Goal: Transaction & Acquisition: Book appointment/travel/reservation

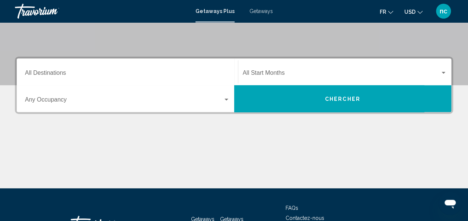
scroll to position [149, 0]
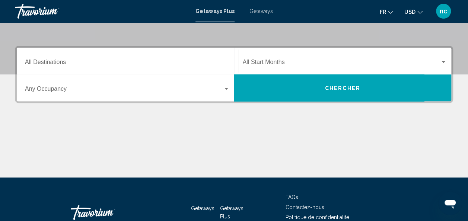
click at [391, 13] on icon "Change language" at bounding box center [390, 12] width 5 height 5
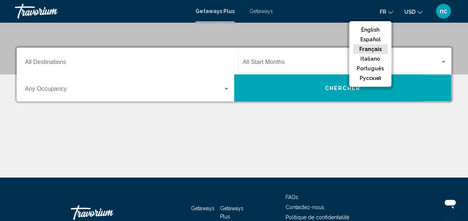
click at [377, 50] on button "Français" at bounding box center [370, 49] width 35 height 10
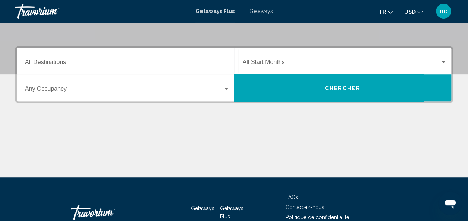
click at [256, 11] on span "Getaways" at bounding box center [260, 11] width 23 height 6
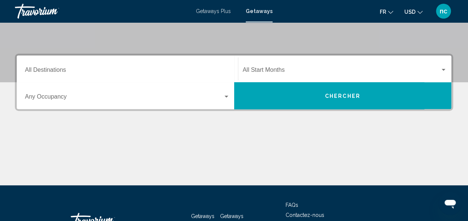
scroll to position [74, 0]
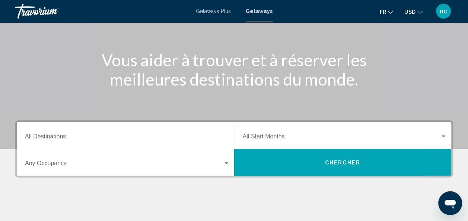
click at [203, 9] on span "Getaways Plus" at bounding box center [213, 11] width 35 height 6
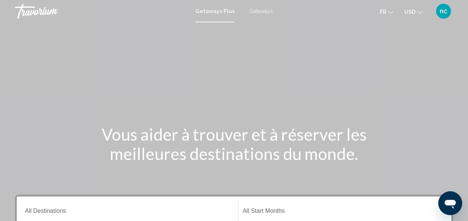
click at [417, 13] on button "USD USD ($) MXN (Mex$) CAD (Can$) GBP (£) EUR (€) AUD (A$) NZD (NZ$) CNY (CN¥)" at bounding box center [413, 11] width 18 height 11
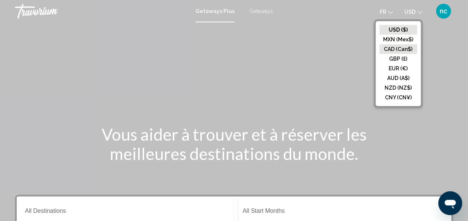
click at [402, 48] on button "CAD (Can$)" at bounding box center [398, 49] width 38 height 10
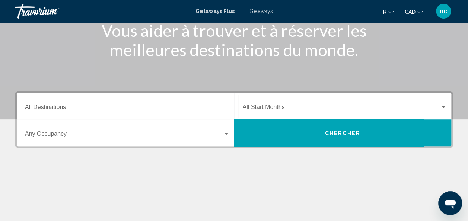
scroll to position [112, 0]
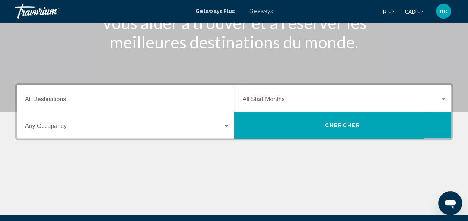
click at [87, 100] on input "Destination All Destinations" at bounding box center [127, 100] width 205 height 7
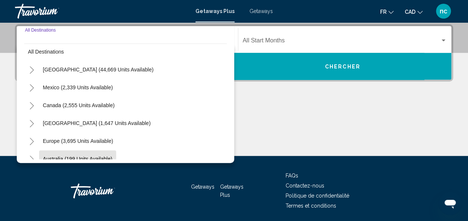
scroll to position [0, 0]
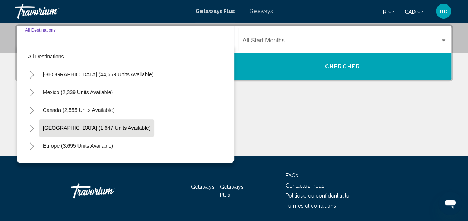
click at [78, 124] on button "[GEOGRAPHIC_DATA] (1,647 units available)" at bounding box center [96, 127] width 115 height 17
type input "**********"
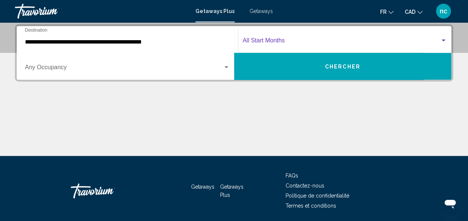
click at [267, 40] on span "Search widget" at bounding box center [340, 42] width 197 height 7
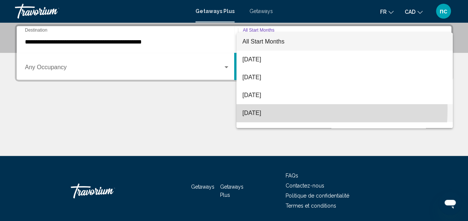
click at [258, 109] on span "[DATE]" at bounding box center [344, 113] width 204 height 18
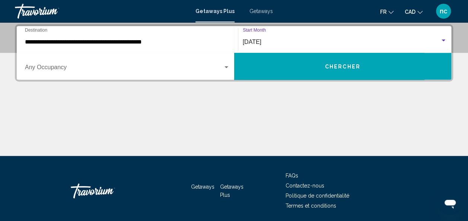
click at [258, 59] on button "Chercher" at bounding box center [342, 66] width 217 height 27
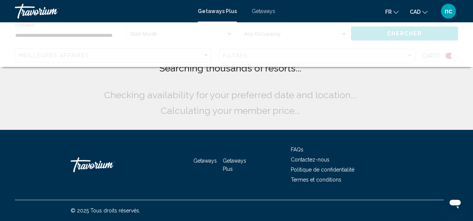
click at [258, 59] on div "Main content" at bounding box center [236, 44] width 473 height 45
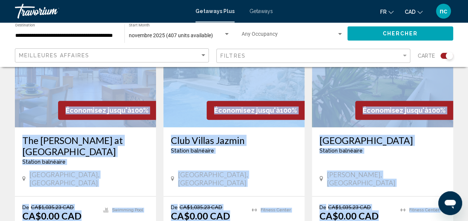
scroll to position [335, 0]
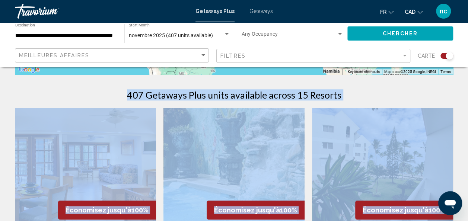
click at [142, 135] on img "Main content" at bounding box center [85, 167] width 141 height 119
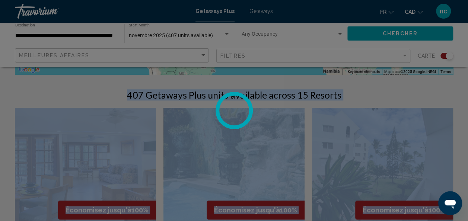
scroll to position [89, 0]
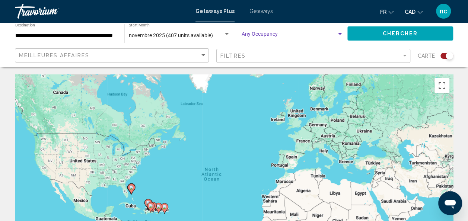
click at [257, 35] on span "Search widget" at bounding box center [288, 36] width 95 height 6
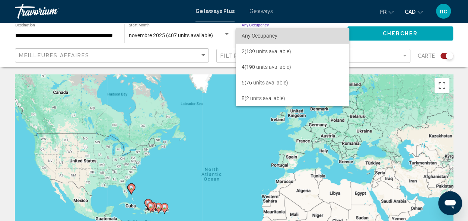
click at [257, 35] on span "Any Occupancy" at bounding box center [259, 36] width 36 height 6
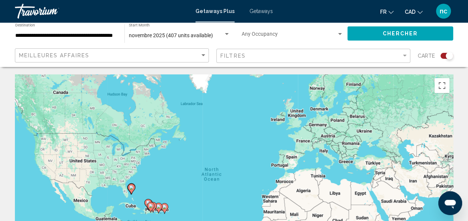
click at [36, 8] on div "Travorium" at bounding box center [52, 11] width 74 height 15
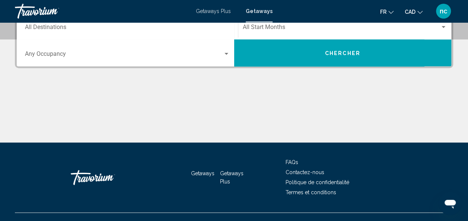
scroll to position [196, 0]
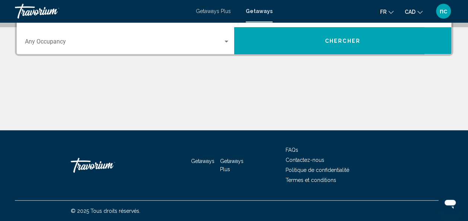
click at [203, 161] on span "Getaways" at bounding box center [202, 161] width 23 height 6
click at [195, 161] on span "Getaways" at bounding box center [202, 161] width 23 height 6
click at [97, 167] on div "Travorium" at bounding box center [108, 165] width 74 height 22
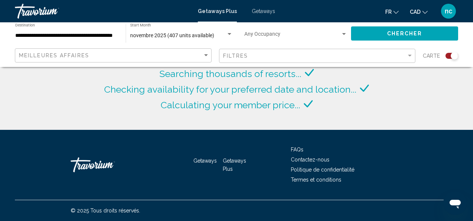
click at [27, 13] on div "Travorium" at bounding box center [52, 11] width 74 height 15
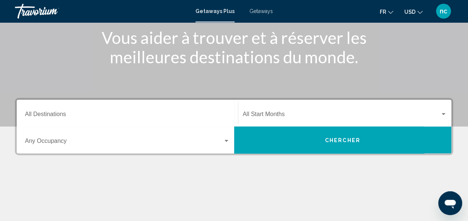
scroll to position [112, 0]
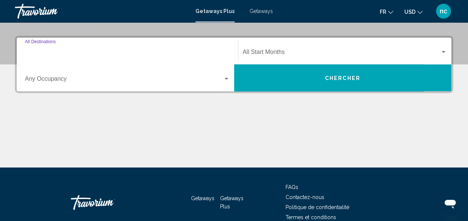
click at [50, 50] on input "Destination All Destinations" at bounding box center [127, 53] width 205 height 7
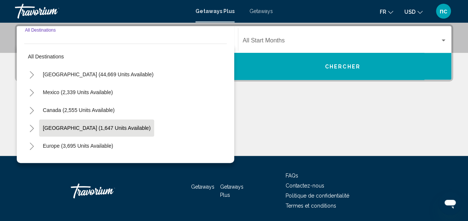
click at [55, 123] on button "[GEOGRAPHIC_DATA] (1,647 units available)" at bounding box center [96, 127] width 115 height 17
type input "**********"
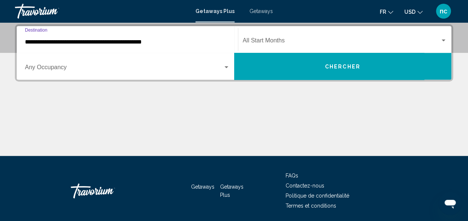
click at [106, 47] on div "**********" at bounding box center [127, 39] width 205 height 23
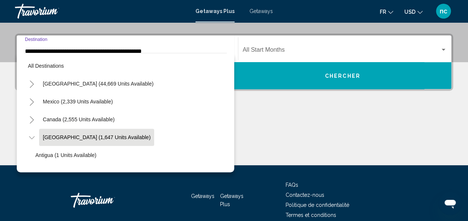
scroll to position [26, 0]
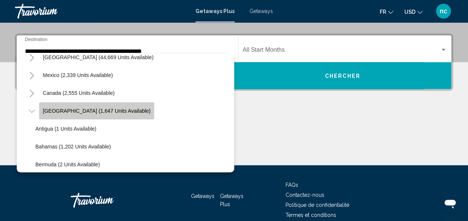
click at [75, 108] on span "[GEOGRAPHIC_DATA] (1,647 units available)" at bounding box center [96, 111] width 107 height 6
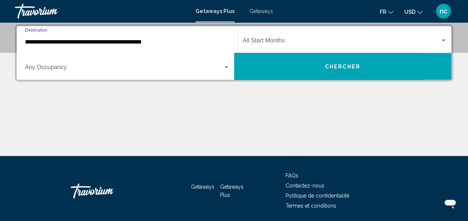
click at [82, 67] on span "Search widget" at bounding box center [124, 68] width 198 height 7
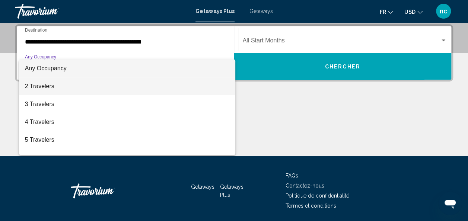
click at [66, 89] on span "2 Travelers" at bounding box center [127, 86] width 205 height 18
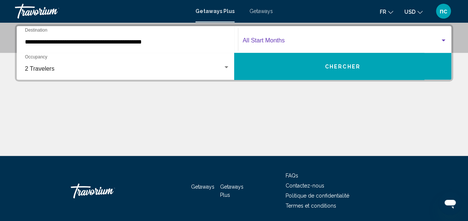
click at [255, 39] on span "Search widget" at bounding box center [340, 42] width 197 height 7
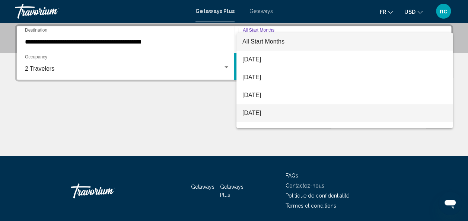
click at [256, 112] on span "[DATE]" at bounding box center [344, 113] width 204 height 18
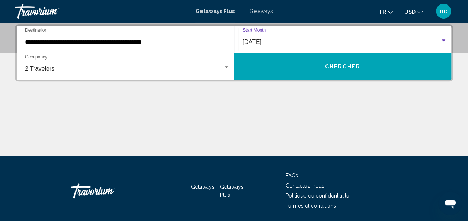
click at [273, 67] on button "Chercher" at bounding box center [342, 66] width 217 height 27
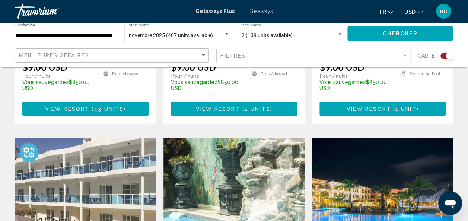
scroll to position [855, 0]
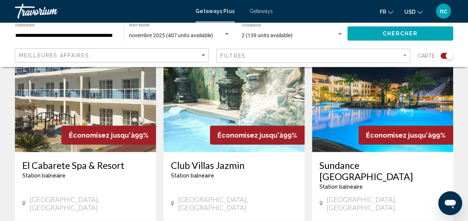
click at [411, 13] on span "USD" at bounding box center [409, 12] width 11 height 6
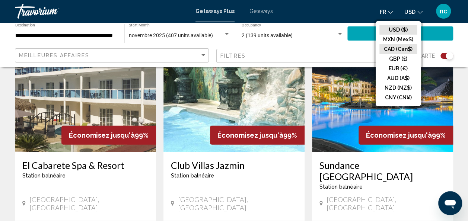
click at [396, 47] on button "CAD (Can$)" at bounding box center [398, 49] width 38 height 10
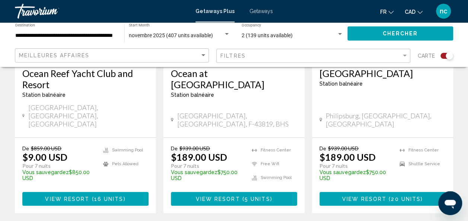
scroll to position [1227, 0]
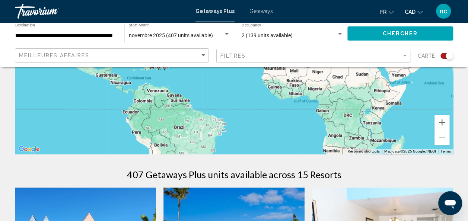
scroll to position [149, 0]
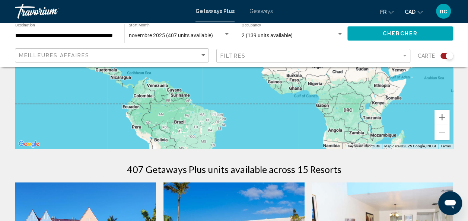
click at [121, 52] on div "Meilleures affaires" at bounding box center [112, 56] width 187 height 14
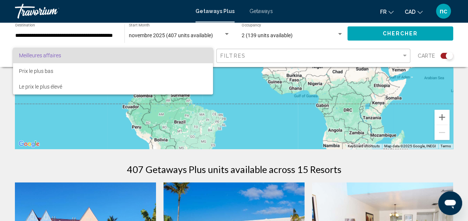
click at [121, 52] on span "Meilleures affaires" at bounding box center [113, 56] width 188 height 16
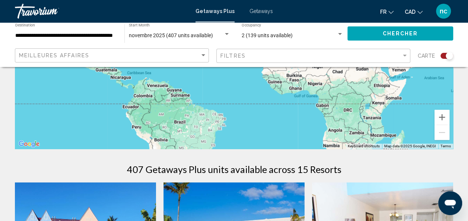
click at [131, 51] on div "Meilleures affaires" at bounding box center [112, 56] width 187 height 14
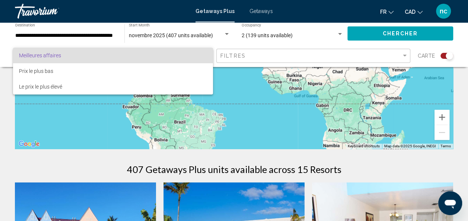
click at [234, 61] on div at bounding box center [234, 110] width 468 height 221
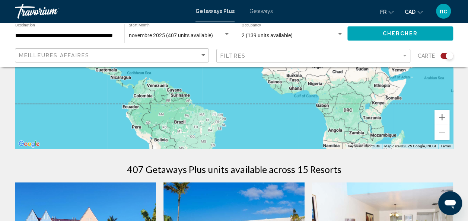
click at [234, 61] on div "Filtres" at bounding box center [313, 56] width 187 height 14
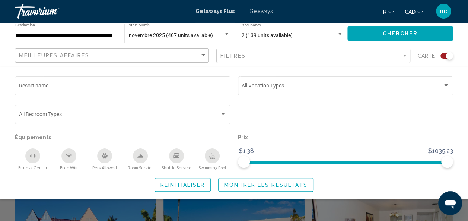
click at [234, 61] on div "Filtres" at bounding box center [313, 56] width 187 height 14
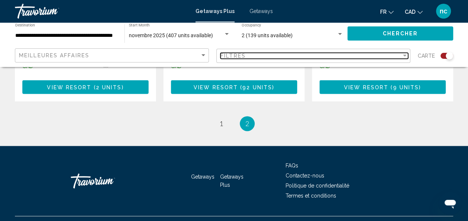
scroll to position [501, 0]
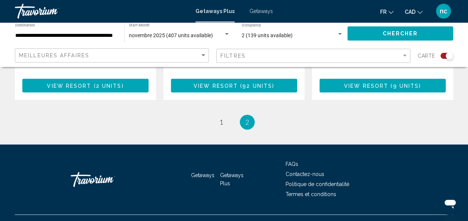
click at [197, 172] on span "Getaways" at bounding box center [202, 175] width 23 height 6
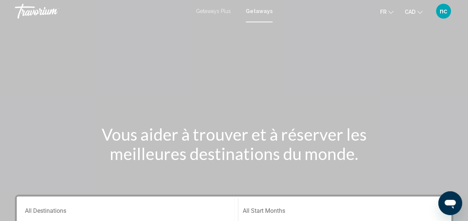
click at [48, 12] on div "Travorium" at bounding box center [52, 11] width 74 height 15
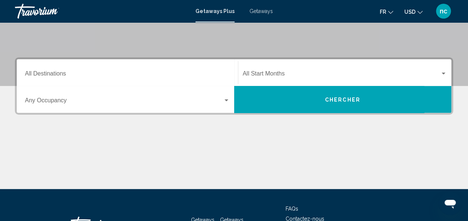
scroll to position [149, 0]
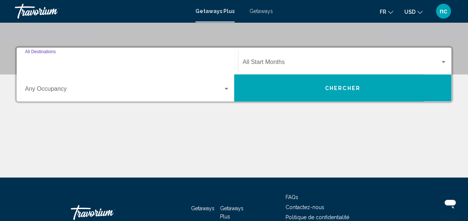
click at [174, 66] on input "Destination All Destinations" at bounding box center [127, 63] width 205 height 7
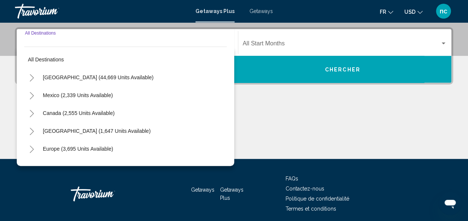
scroll to position [170, 0]
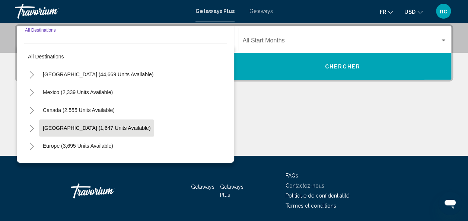
click at [89, 128] on span "[GEOGRAPHIC_DATA] (1,647 units available)" at bounding box center [96, 128] width 107 height 6
type input "**********"
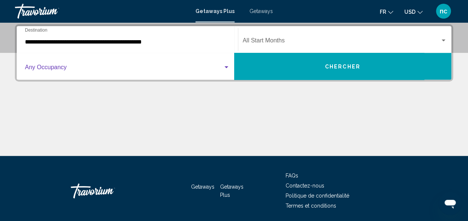
click at [113, 65] on span "Search widget" at bounding box center [124, 68] width 198 height 7
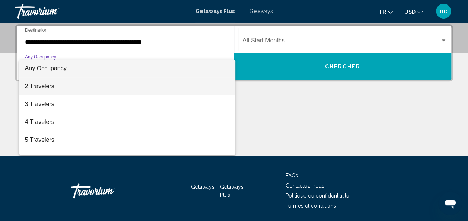
click at [81, 88] on span "2 Travelers" at bounding box center [127, 86] width 205 height 18
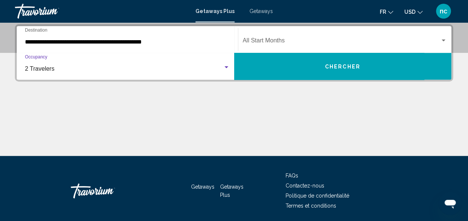
click at [266, 35] on div "Start Month All Start Months" at bounding box center [344, 39] width 204 height 23
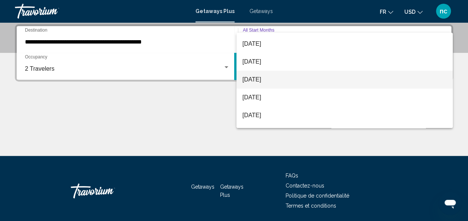
scroll to position [37, 0]
click at [256, 81] on span "[DATE]" at bounding box center [344, 76] width 204 height 18
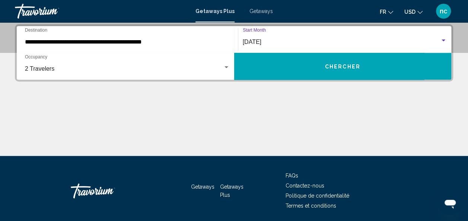
click at [274, 67] on button "Chercher" at bounding box center [342, 66] width 217 height 27
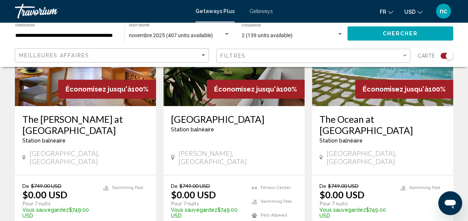
scroll to position [372, 0]
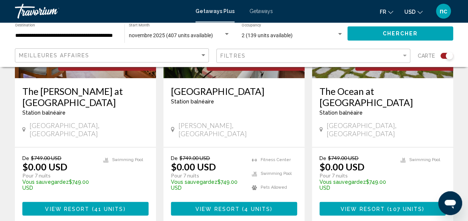
click at [417, 13] on icon "Change currency" at bounding box center [419, 12] width 5 height 5
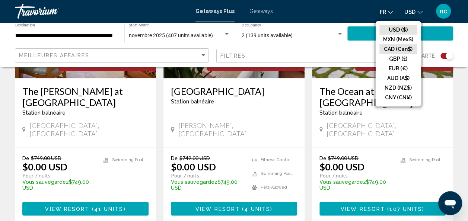
click at [393, 50] on button "CAD (Can$)" at bounding box center [398, 49] width 38 height 10
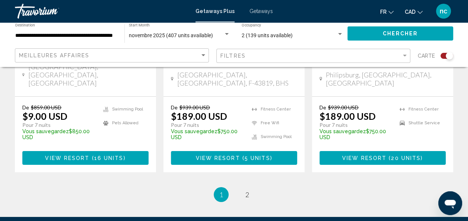
scroll to position [1298, 0]
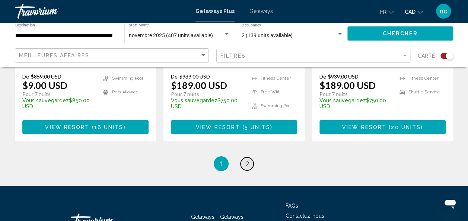
click at [248, 160] on span "2" at bounding box center [247, 164] width 4 height 8
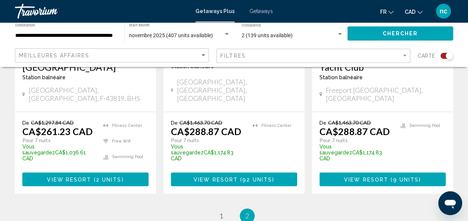
scroll to position [389, 0]
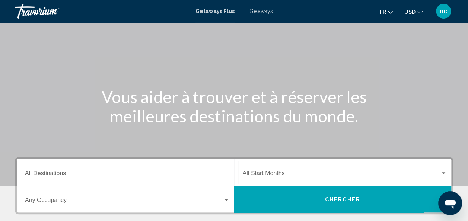
scroll to position [37, 0]
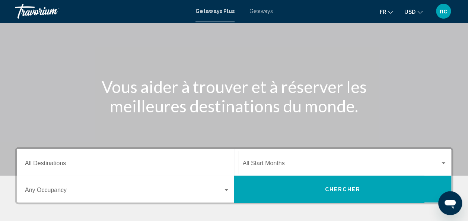
scroll to position [47, 0]
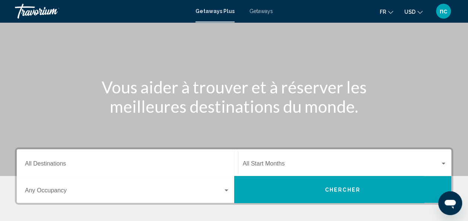
click at [219, 8] on span "Getaways Plus" at bounding box center [214, 11] width 39 height 6
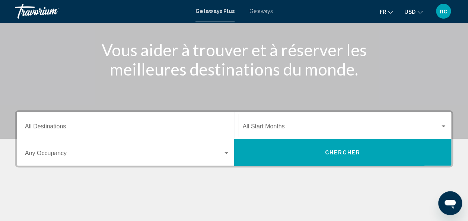
click at [67, 131] on input "Destination All Destinations" at bounding box center [127, 128] width 205 height 7
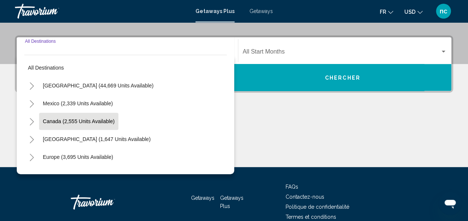
scroll to position [170, 0]
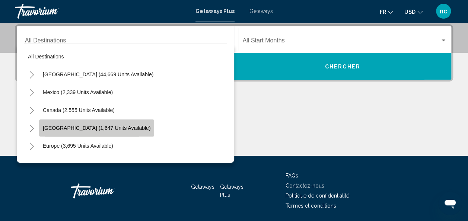
click at [57, 128] on span "[GEOGRAPHIC_DATA] (1,647 units available)" at bounding box center [96, 128] width 107 height 6
type input "**********"
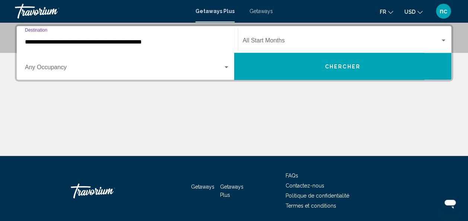
click at [46, 69] on span "Search widget" at bounding box center [124, 68] width 198 height 7
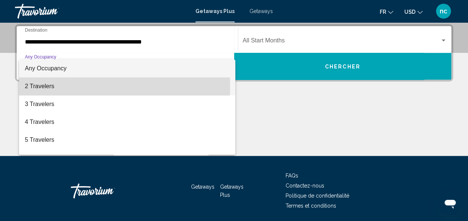
click at [44, 86] on span "2 Travelers" at bounding box center [127, 86] width 205 height 18
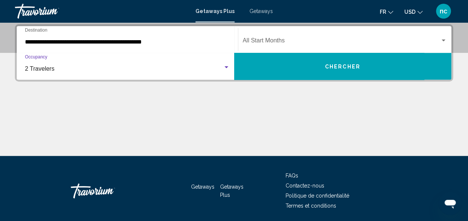
click at [276, 39] on span "Search widget" at bounding box center [340, 42] width 197 height 7
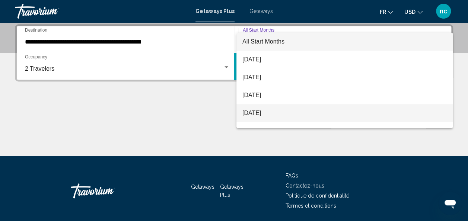
click at [258, 113] on span "[DATE]" at bounding box center [344, 113] width 204 height 18
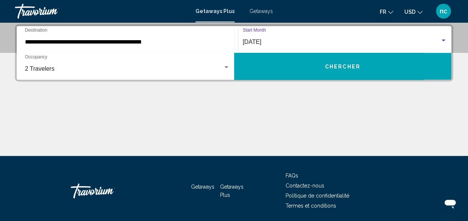
click at [290, 71] on button "Chercher" at bounding box center [342, 66] width 217 height 27
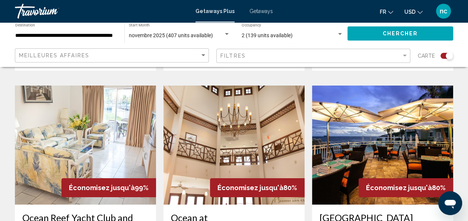
scroll to position [1079, 0]
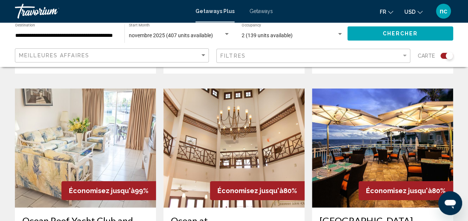
click at [373, 125] on img "Main content" at bounding box center [382, 148] width 141 height 119
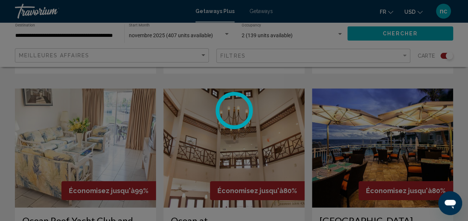
scroll to position [89, 0]
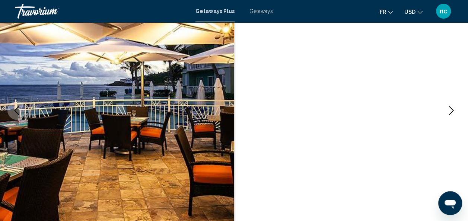
click at [453, 107] on icon "Next image" at bounding box center [450, 110] width 9 height 9
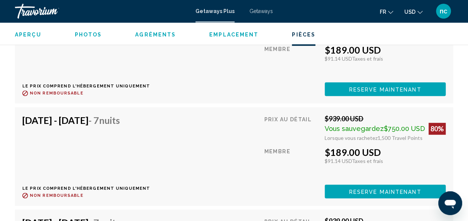
scroll to position [1576, 0]
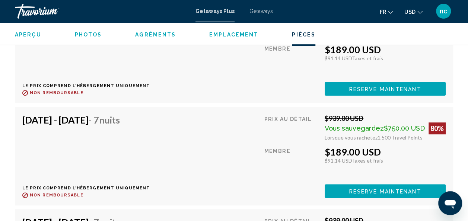
click at [411, 12] on span "USD" at bounding box center [409, 12] width 11 height 6
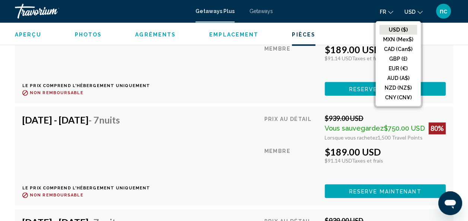
click at [396, 28] on button "USD ($)" at bounding box center [398, 30] width 38 height 10
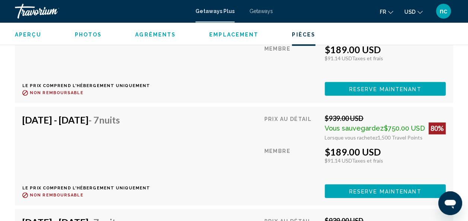
drag, startPoint x: 405, startPoint y: 11, endPoint x: 407, endPoint y: 25, distance: 14.3
click at [405, 13] on span "USD" at bounding box center [409, 12] width 11 height 6
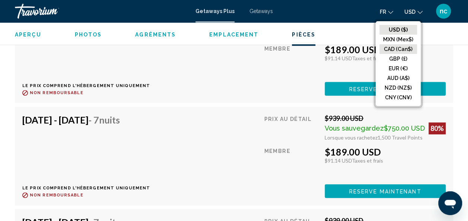
click at [405, 48] on button "CAD (Can$)" at bounding box center [398, 49] width 38 height 10
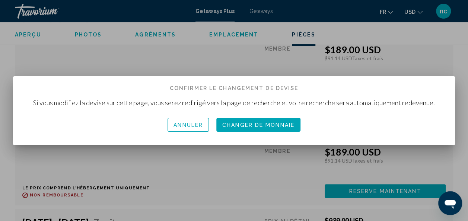
scroll to position [0, 0]
click at [242, 128] on span "Changer de monnaie" at bounding box center [258, 125] width 72 height 6
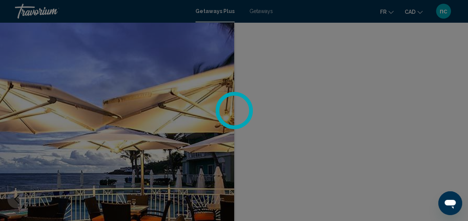
scroll to position [1576, 0]
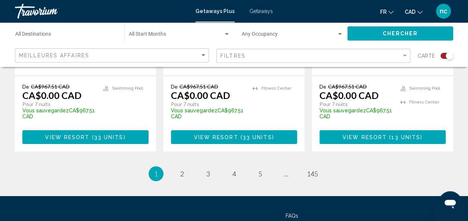
scroll to position [1298, 0]
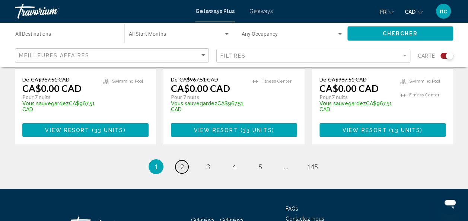
click at [184, 160] on link "page 2" at bounding box center [181, 166] width 13 height 13
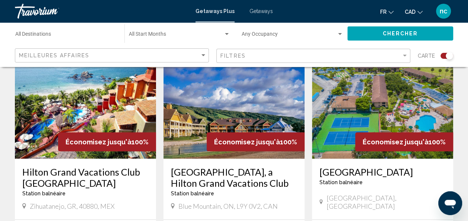
scroll to position [852, 0]
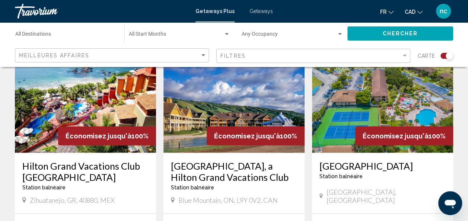
click at [420, 13] on icon "Change currency" at bounding box center [419, 12] width 5 height 3
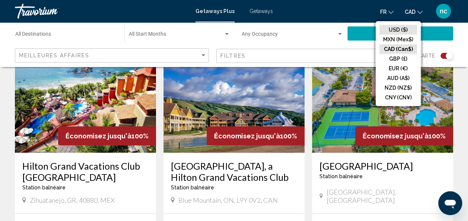
click at [397, 29] on button "USD ($)" at bounding box center [398, 30] width 38 height 10
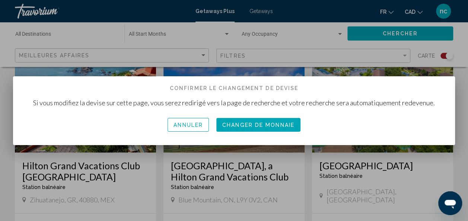
scroll to position [0, 0]
click at [262, 126] on span "Changer de monnaie" at bounding box center [258, 125] width 72 height 6
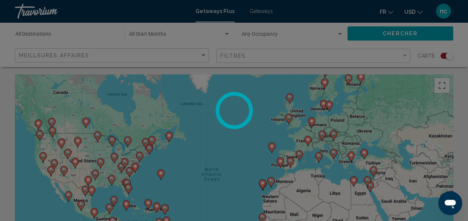
scroll to position [852, 0]
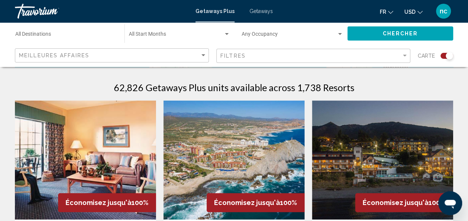
scroll to position [223, 0]
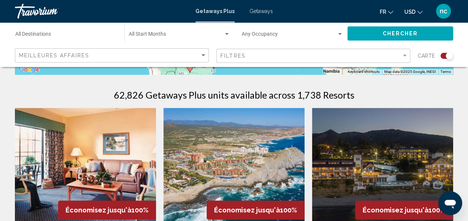
click at [396, 33] on span "Chercher" at bounding box center [399, 34] width 35 height 6
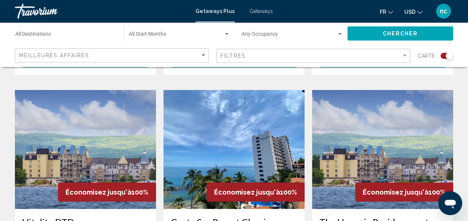
scroll to position [818, 0]
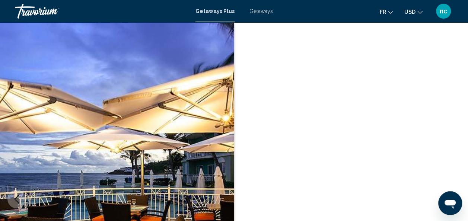
scroll to position [89, 0]
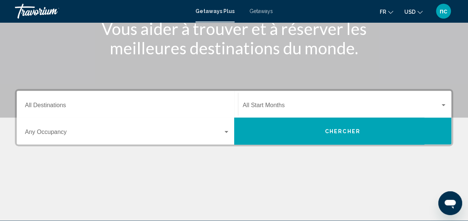
scroll to position [149, 0]
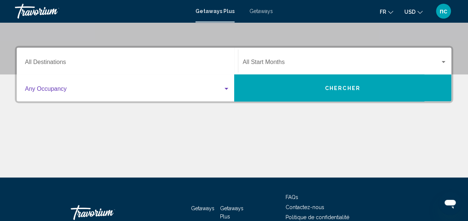
click at [228, 88] on div "Search widget" at bounding box center [226, 89] width 7 height 6
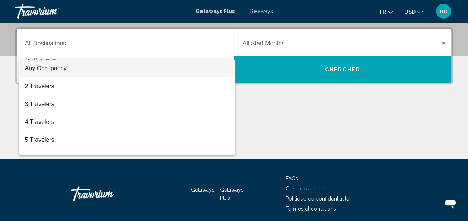
scroll to position [170, 0]
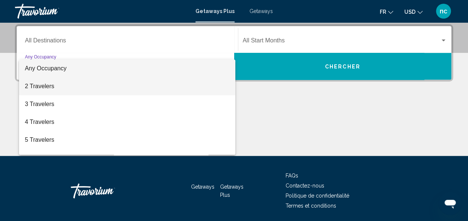
click at [135, 85] on span "2 Travelers" at bounding box center [127, 86] width 205 height 18
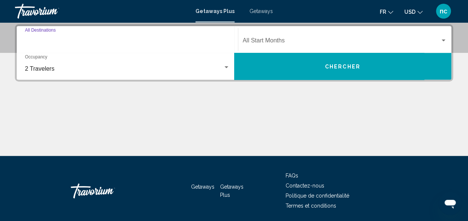
click at [150, 44] on input "Destination All Destinations" at bounding box center [127, 42] width 205 height 7
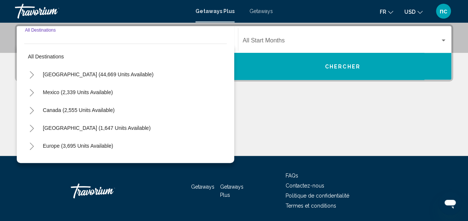
click at [96, 123] on button "[GEOGRAPHIC_DATA] (1,647 units available)" at bounding box center [96, 127] width 115 height 17
type input "**********"
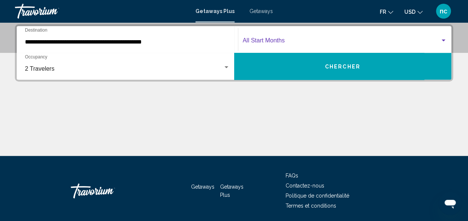
click at [301, 39] on span "Search widget" at bounding box center [340, 42] width 197 height 7
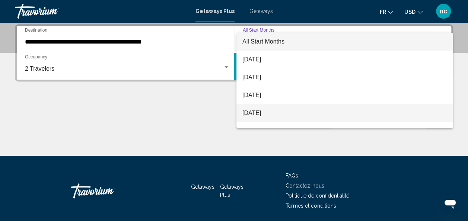
click at [276, 109] on span "[DATE]" at bounding box center [344, 113] width 204 height 18
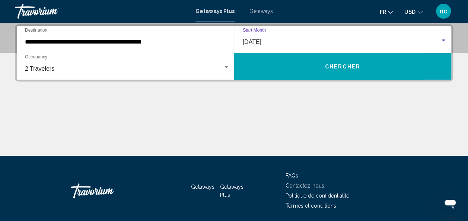
click at [286, 67] on button "Chercher" at bounding box center [342, 66] width 217 height 27
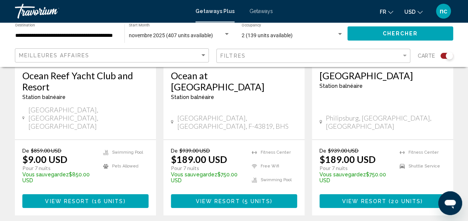
scroll to position [1223, 0]
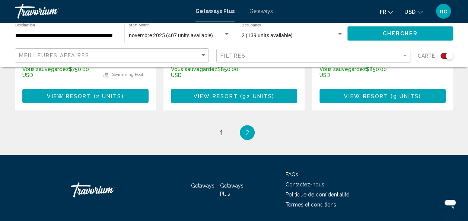
scroll to position [501, 0]
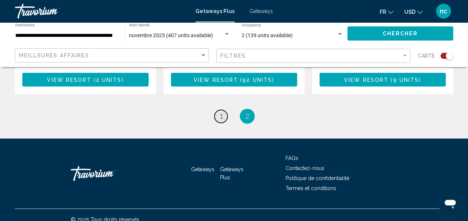
click at [220, 112] on span "1" at bounding box center [221, 116] width 4 height 8
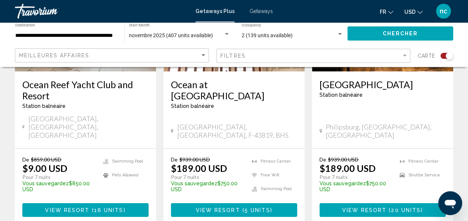
scroll to position [1227, 0]
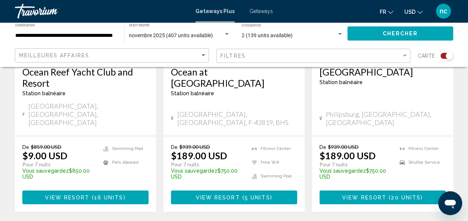
click at [349, 195] on span "View Resort" at bounding box center [364, 198] width 44 height 6
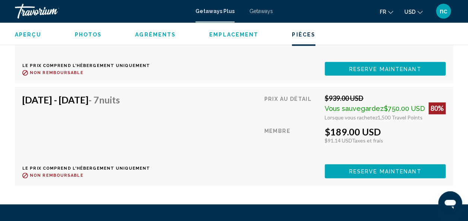
scroll to position [1688, 0]
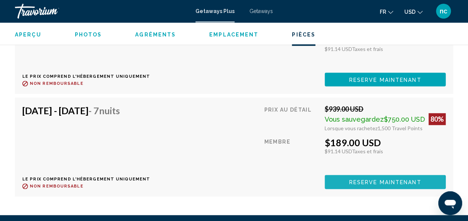
click at [360, 179] on span "Reserve maintenant" at bounding box center [385, 182] width 72 height 6
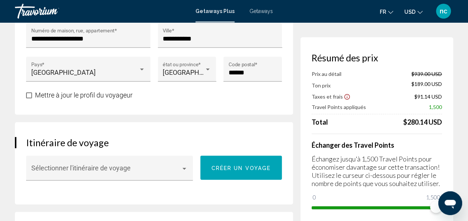
scroll to position [372, 0]
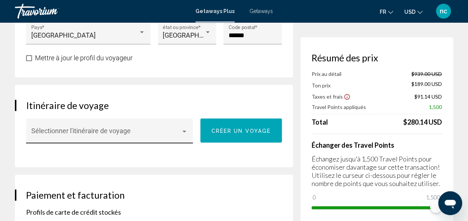
click at [87, 128] on div "Sélectionner l'itinéraire de voyage" at bounding box center [109, 133] width 157 height 20
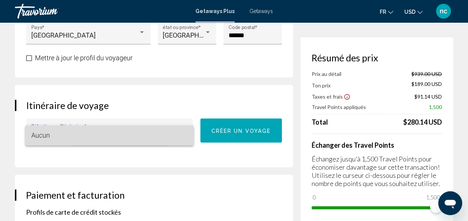
click at [87, 128] on span "Aucun" at bounding box center [109, 135] width 157 height 20
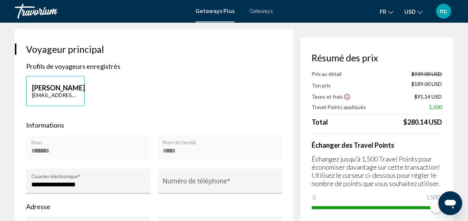
scroll to position [186, 0]
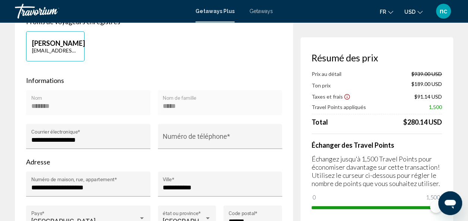
click at [414, 9] on span "USD" at bounding box center [409, 12] width 11 height 6
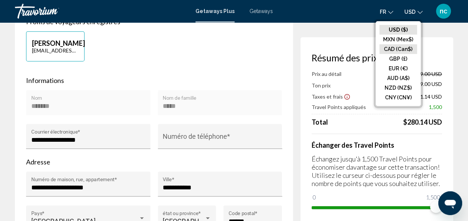
click at [399, 49] on button "CAD (Can$)" at bounding box center [398, 49] width 38 height 10
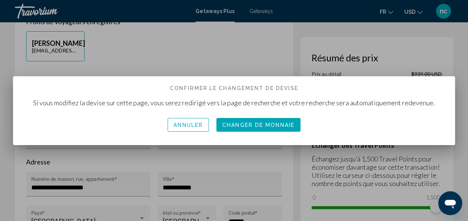
scroll to position [0, 0]
click at [286, 124] on span "Changer de monnaie" at bounding box center [258, 125] width 72 height 6
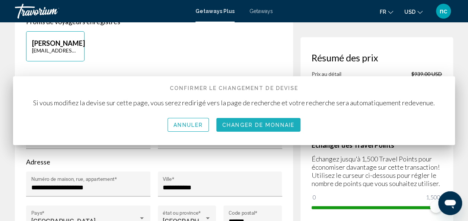
scroll to position [186, 0]
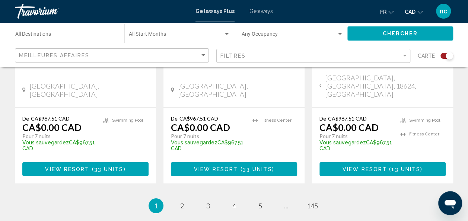
scroll to position [1265, 0]
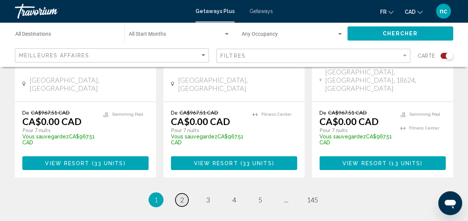
click at [180, 196] on span "2" at bounding box center [182, 200] width 4 height 8
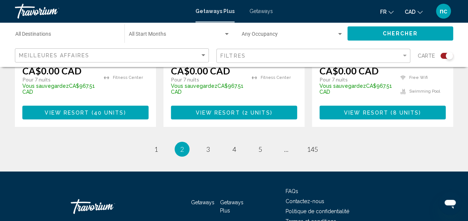
scroll to position [1302, 0]
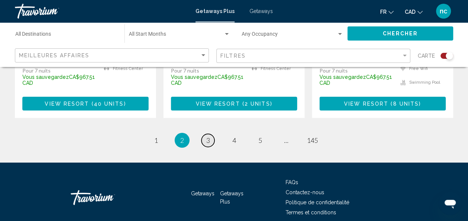
click at [208, 136] on span "3" at bounding box center [208, 140] width 4 height 8
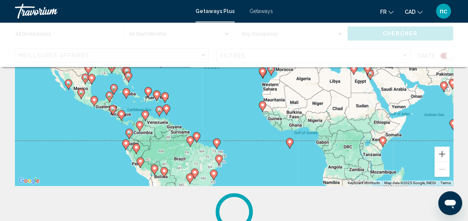
scroll to position [108, 0]
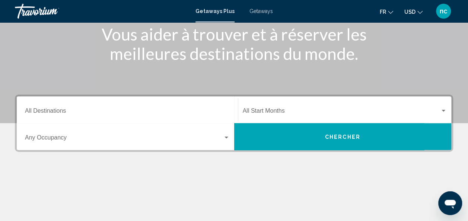
scroll to position [112, 0]
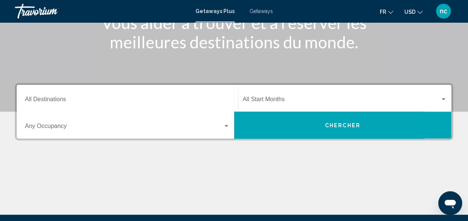
click at [48, 96] on div "Destination All Destinations" at bounding box center [127, 98] width 205 height 23
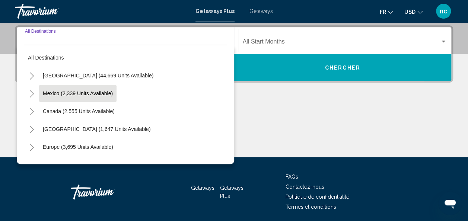
scroll to position [170, 0]
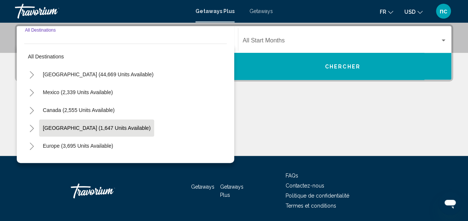
click at [55, 126] on span "[GEOGRAPHIC_DATA] (1,647 units available)" at bounding box center [96, 128] width 107 height 6
type input "**********"
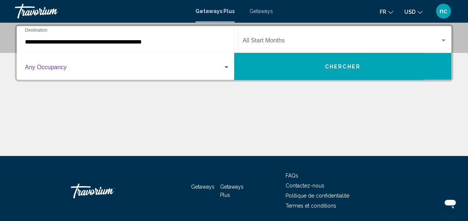
click at [61, 67] on span "Search widget" at bounding box center [124, 68] width 198 height 7
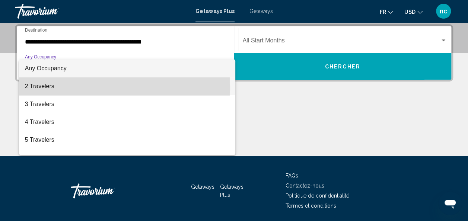
click at [52, 88] on span "2 Travelers" at bounding box center [127, 86] width 205 height 18
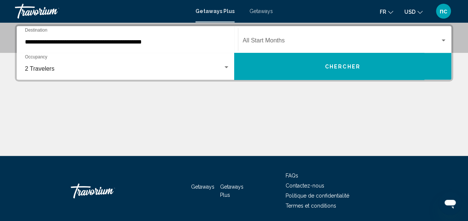
click at [319, 46] on div "Start Month All Start Months" at bounding box center [344, 39] width 204 height 23
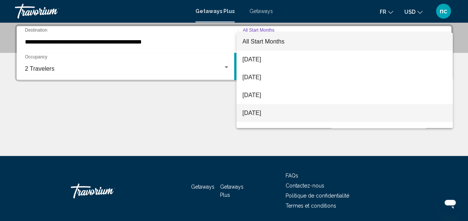
click at [259, 115] on span "[DATE]" at bounding box center [344, 113] width 204 height 18
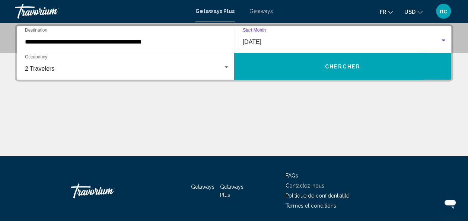
click at [278, 70] on button "Chercher" at bounding box center [342, 66] width 217 height 27
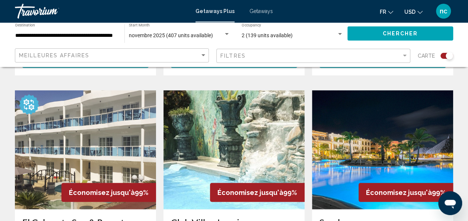
scroll to position [781, 0]
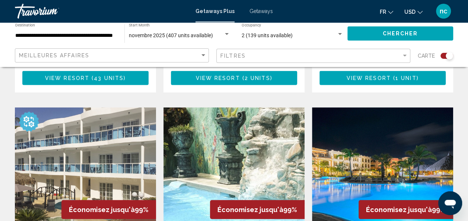
click at [353, 158] on img "Main content" at bounding box center [382, 166] width 141 height 119
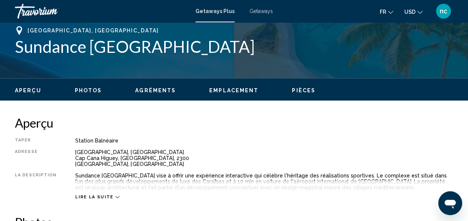
scroll to position [372, 0]
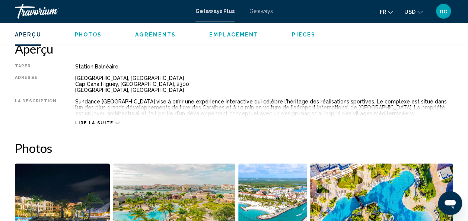
click at [106, 122] on span "Lire la suite" at bounding box center [94, 123] width 38 height 5
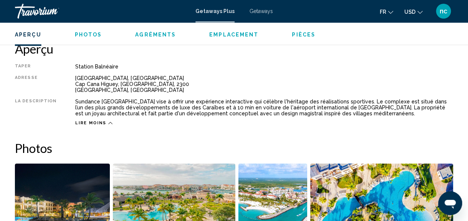
click at [91, 89] on div "[GEOGRAPHIC_DATA], [GEOGRAPHIC_DATA] [GEOGRAPHIC_DATA], [GEOGRAPHIC_DATA], [STR…" at bounding box center [264, 84] width 378 height 18
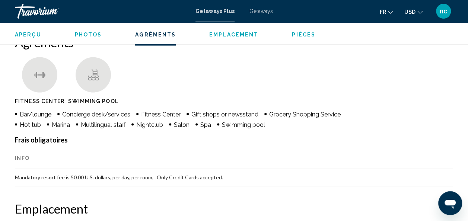
scroll to position [744, 0]
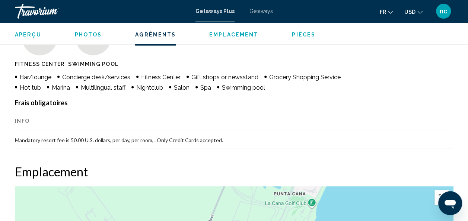
click at [76, 148] on td "Mandatory resort fee is 50.00 U.S. dollars, per day, per room, . Only Credit Ca…" at bounding box center [234, 140] width 438 height 18
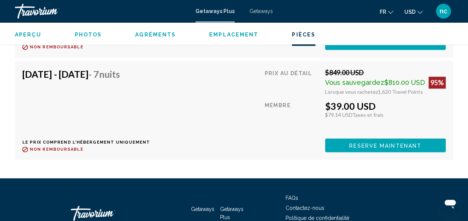
scroll to position [1636, 0]
